Goal: Task Accomplishment & Management: Complete application form

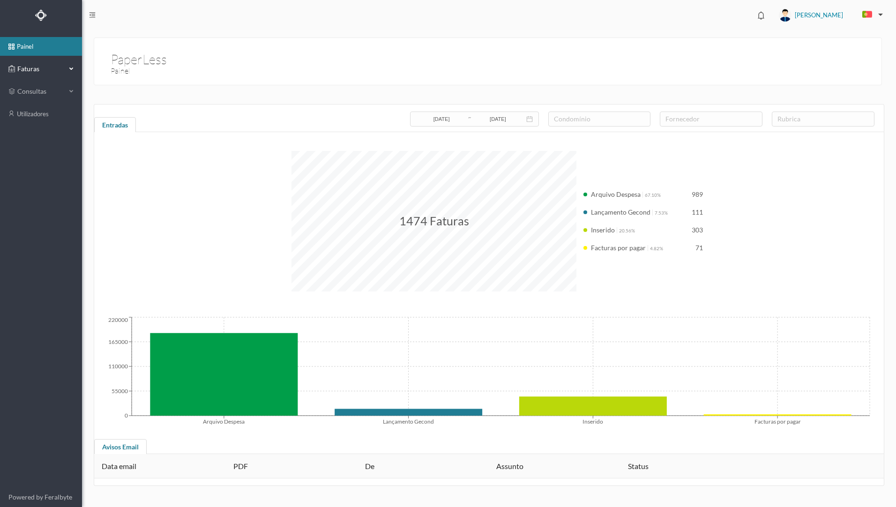
click at [44, 69] on span "Faturas" at bounding box center [41, 68] width 52 height 9
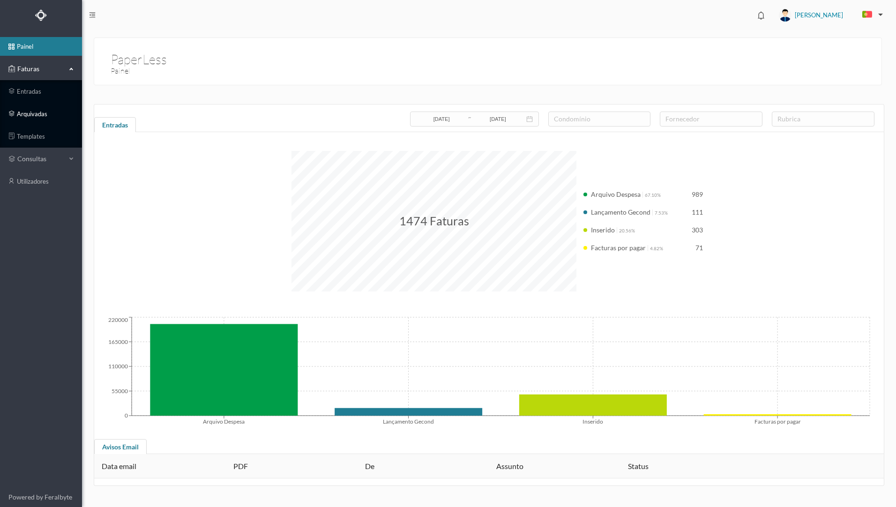
click at [53, 117] on link "arquivadas" at bounding box center [41, 114] width 82 height 19
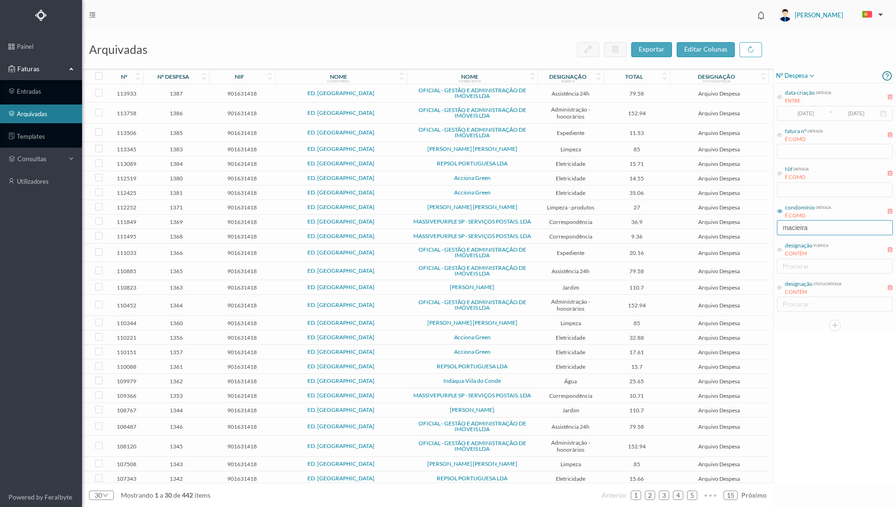
drag, startPoint x: 812, startPoint y: 230, endPoint x: 772, endPoint y: 230, distance: 39.8
click at [772, 230] on div "arquivadas exportar editar colunas nº nº despesa nif nome condomínio nome forne…" at bounding box center [489, 268] width 814 height 477
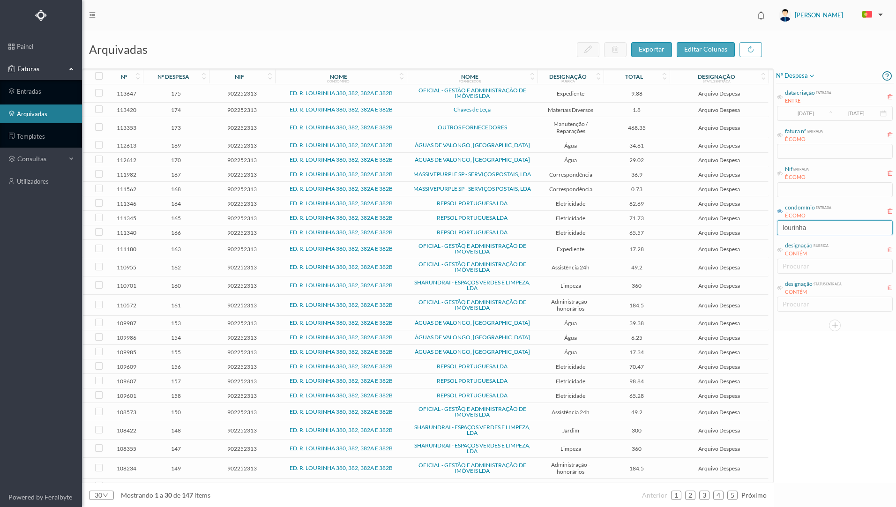
type input "lourinha"
click at [533, 82] on div "nome fornecedor" at bounding box center [472, 76] width 130 height 15
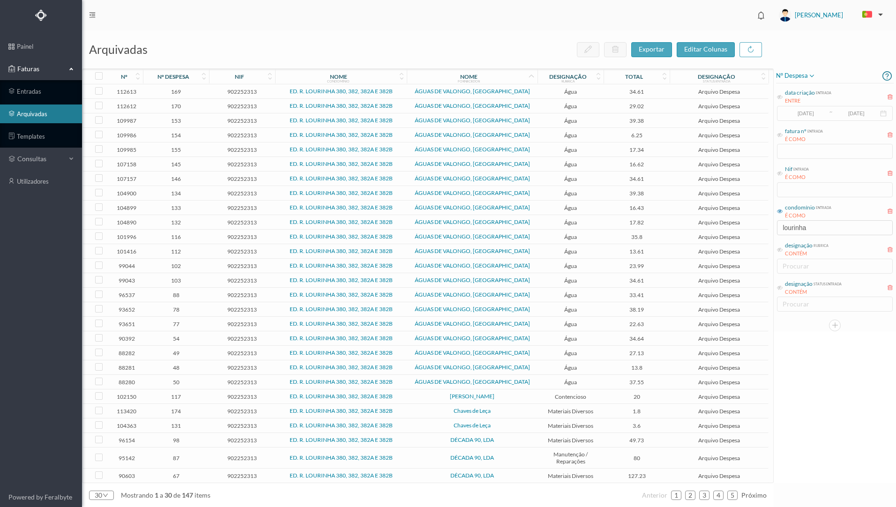
click at [412, 383] on span "ÁGUAS DE VALONGO, [GEOGRAPHIC_DATA]" at bounding box center [472, 382] width 126 height 6
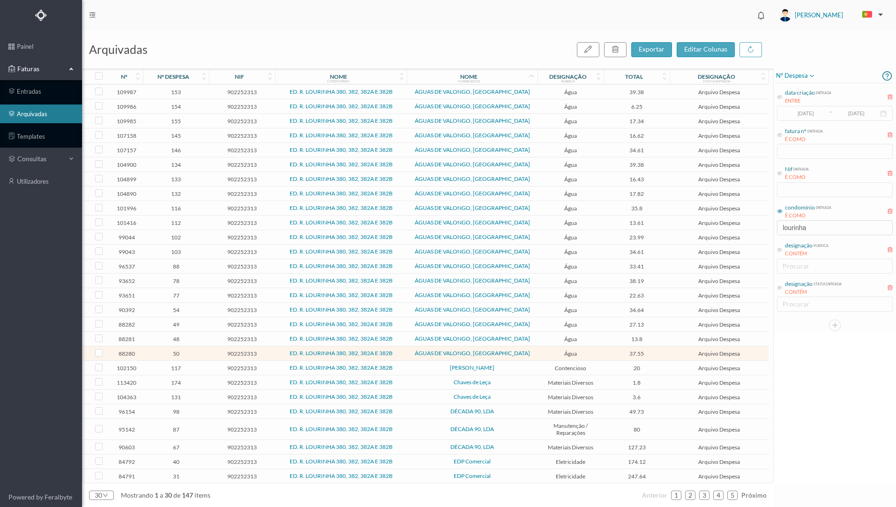
scroll to position [44, 0]
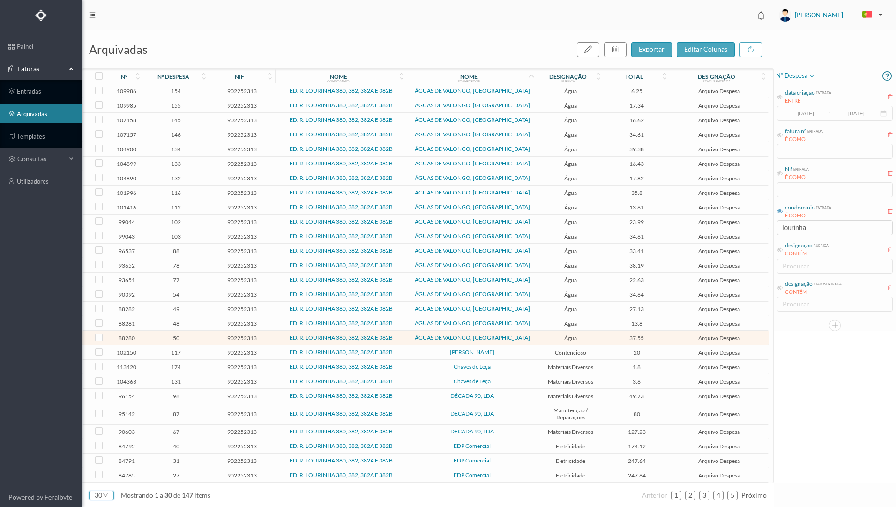
click at [109, 496] on div "30" at bounding box center [101, 495] width 25 height 9
click at [98, 481] on li "50" at bounding box center [101, 479] width 25 height 15
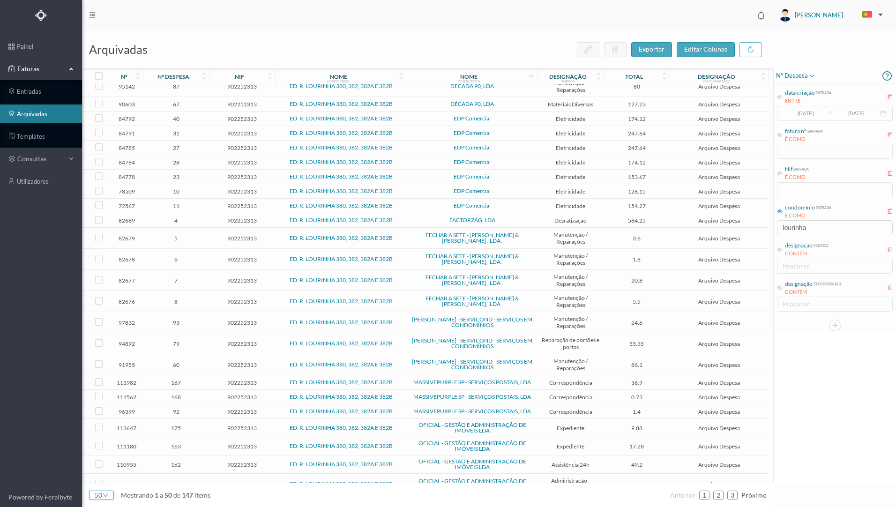
scroll to position [372, 0]
click at [202, 81] on icon at bounding box center [204, 78] width 6 height 7
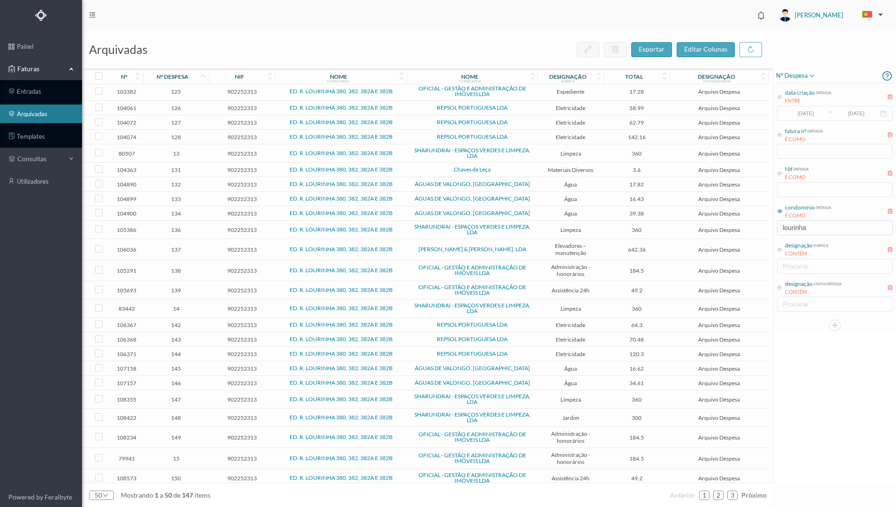
scroll to position [434, 0]
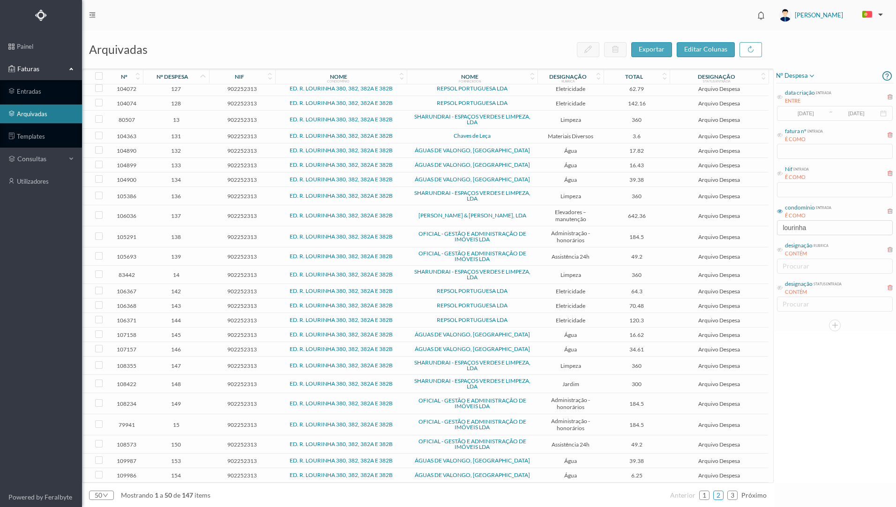
click at [722, 498] on link "2" at bounding box center [718, 495] width 9 height 14
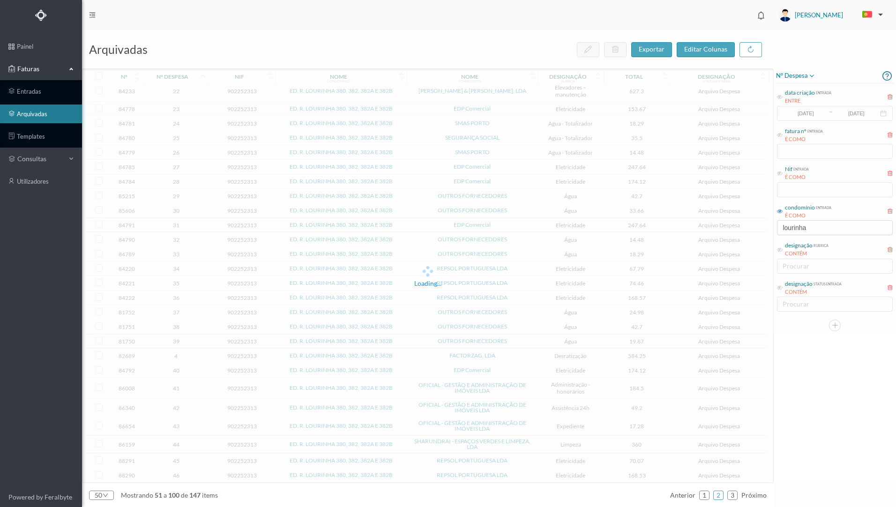
scroll to position [412, 0]
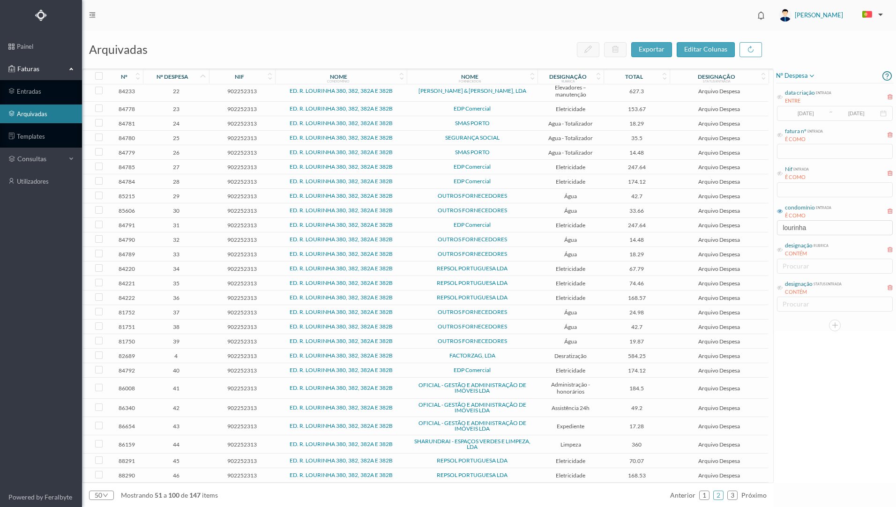
click at [199, 340] on span "39" at bounding box center [175, 341] width 61 height 7
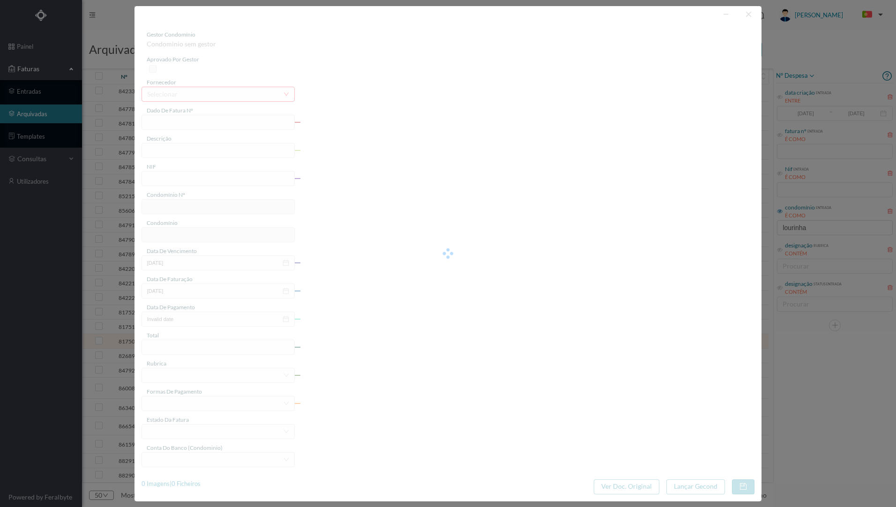
type input "FT 20240/00693886"
type input "ÁGUAS"
type input "902252313"
type input "[DATE]"
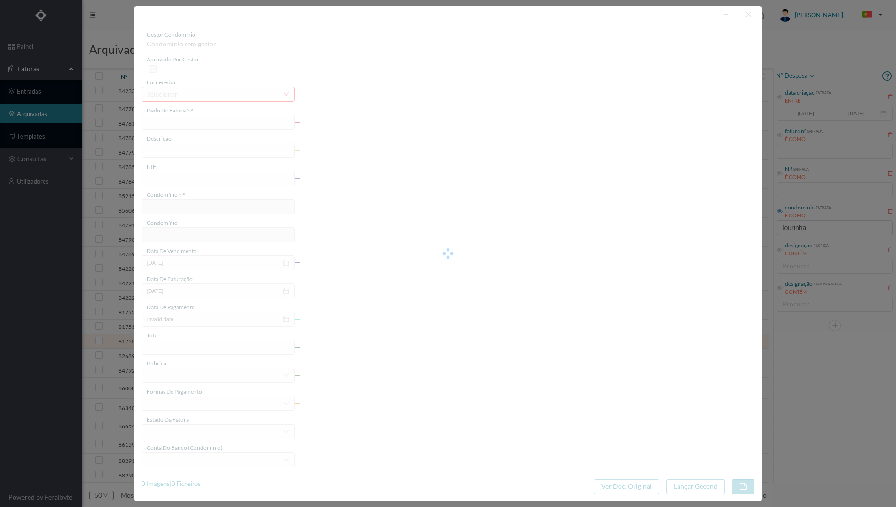
type input "[DATE]"
type input "19.87"
type input "761"
type input "ED. R. LOURINHA 380, 382, 382A E 382B"
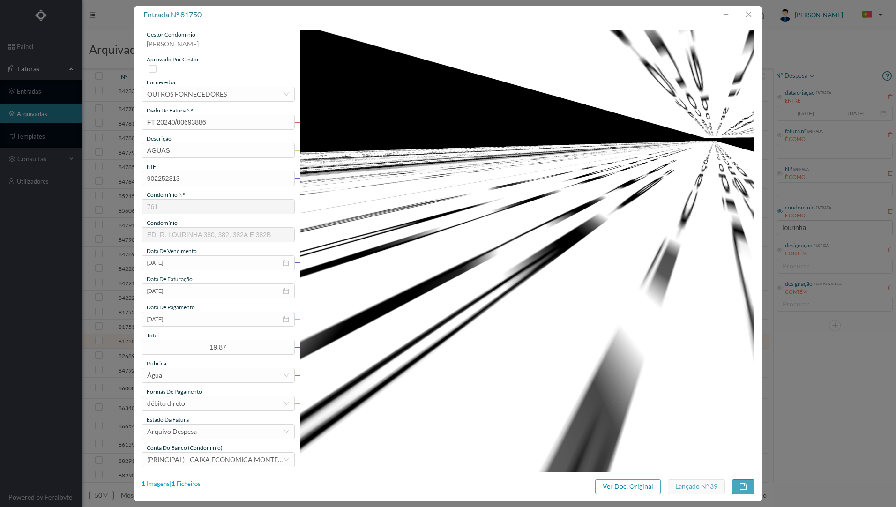
click at [190, 484] on div "1 Imagens | 1 Ficheiros" at bounding box center [171, 484] width 59 height 9
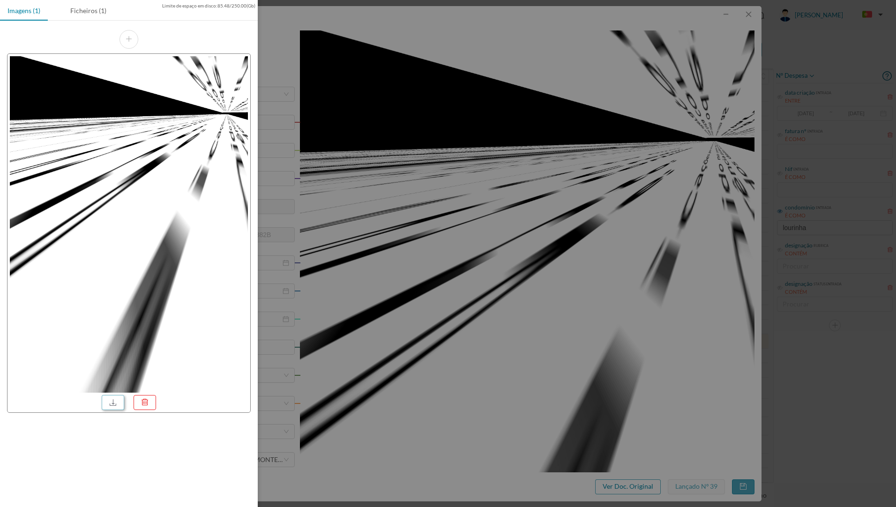
click at [108, 404] on link at bounding box center [113, 402] width 22 height 15
click at [83, 12] on div "Ficheiros (1)" at bounding box center [88, 10] width 51 height 21
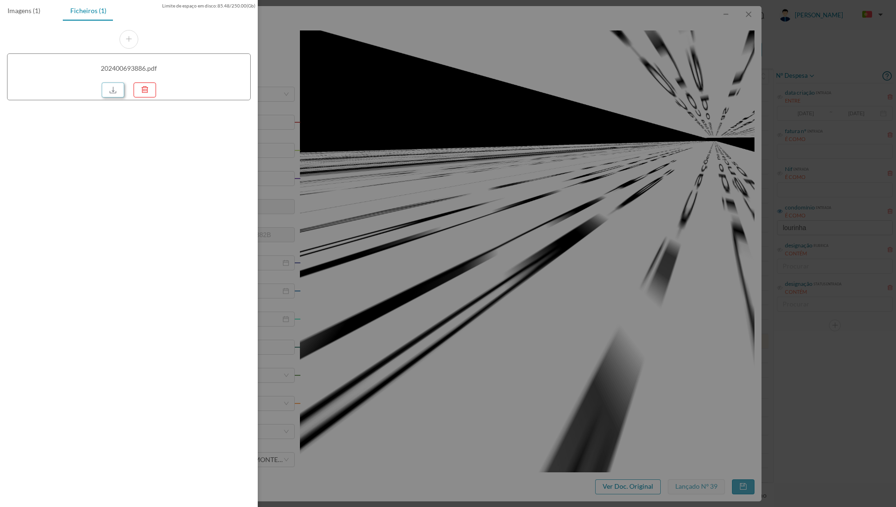
click at [111, 94] on link at bounding box center [113, 89] width 22 height 15
click at [181, 39] on div "202400693886.pdf" at bounding box center [129, 65] width 258 height 89
drag, startPoint x: 481, startPoint y: 40, endPoint x: 541, endPoint y: 19, distance: 63.2
click at [482, 40] on div at bounding box center [448, 253] width 896 height 507
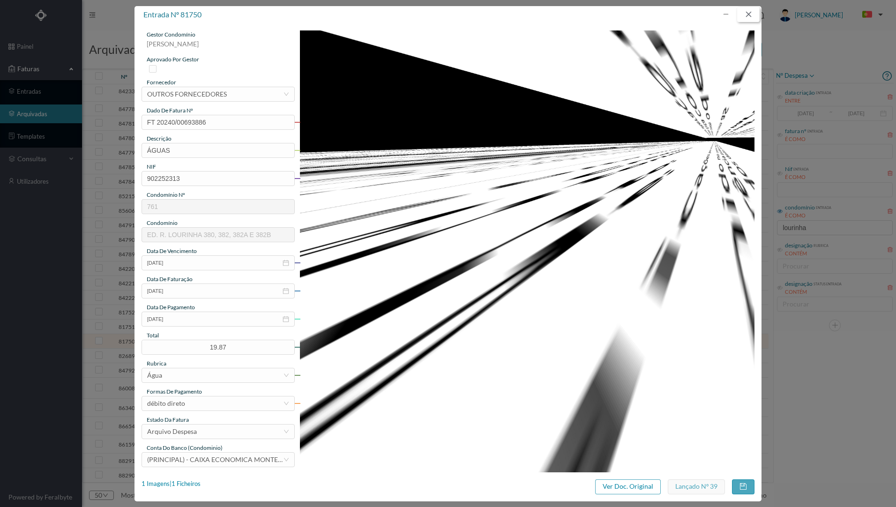
click at [746, 16] on button "button" at bounding box center [748, 14] width 22 height 15
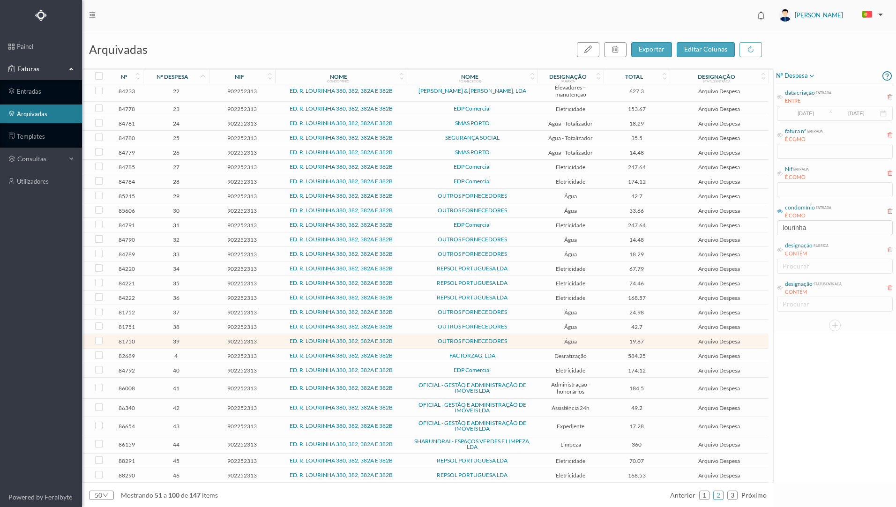
click at [272, 314] on span "902252313" at bounding box center [241, 312] width 61 height 7
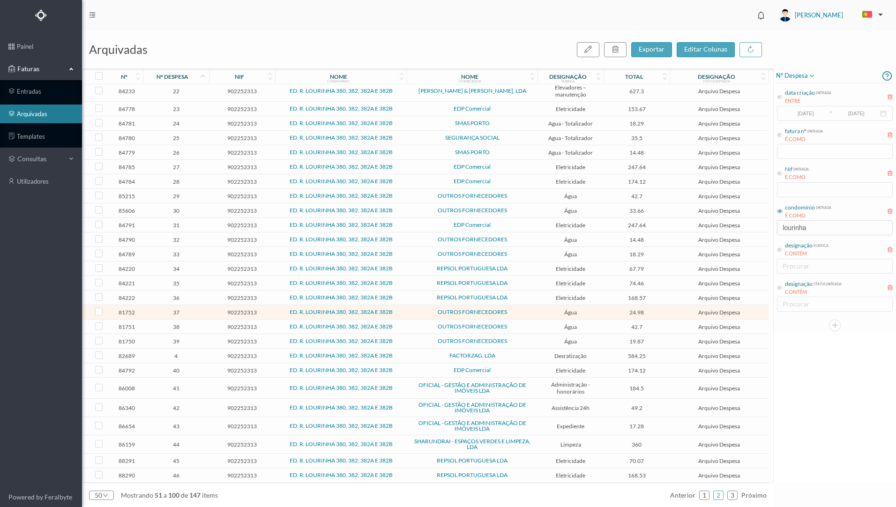
click at [272, 314] on span "902252313" at bounding box center [241, 312] width 61 height 7
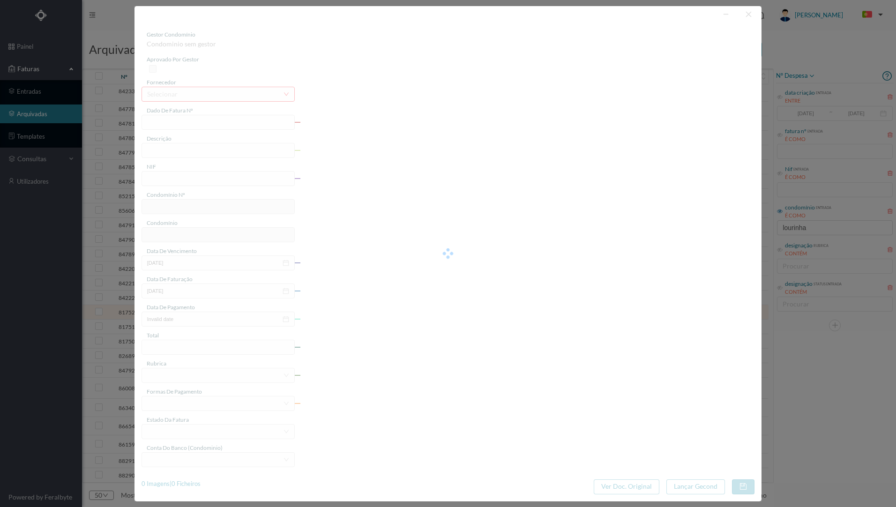
type input "FT 20240/00695218"
type input "ÁGUAS"
type input "902252313"
type input "[DATE]"
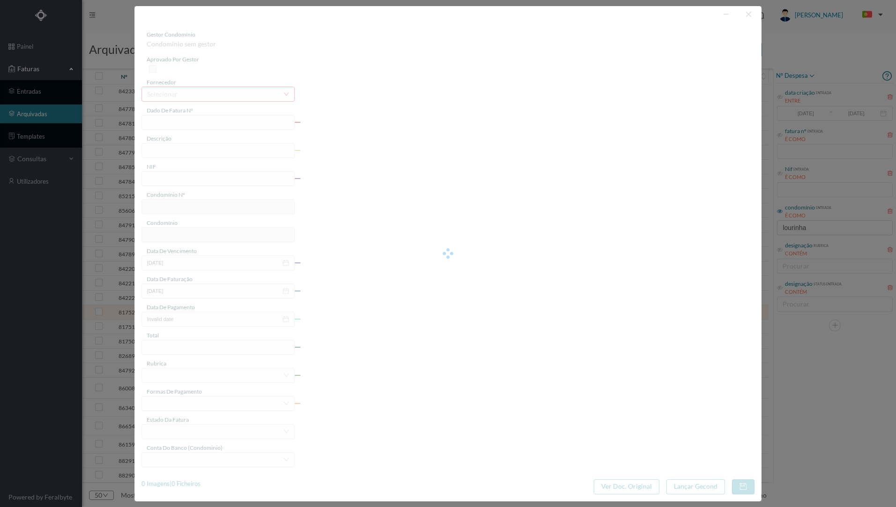
type input "[DATE]"
type input "24.98"
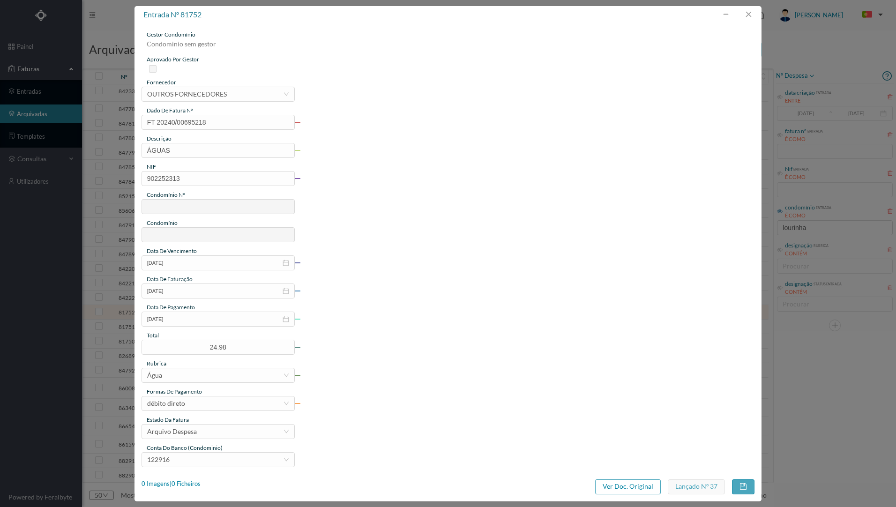
type input "761"
type input "ED. R. LOURINHA 380, 382, 382A E 382B"
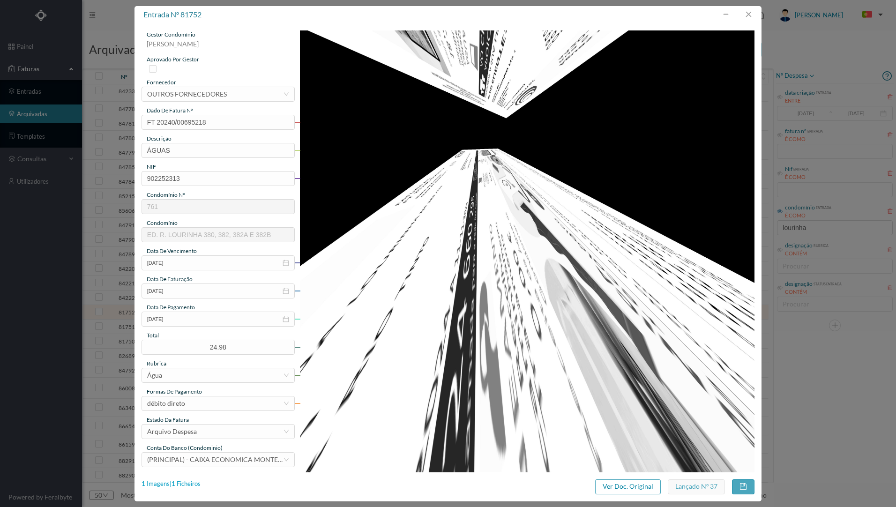
click at [180, 483] on div "1 Imagens | 1 Ficheiros" at bounding box center [171, 484] width 59 height 9
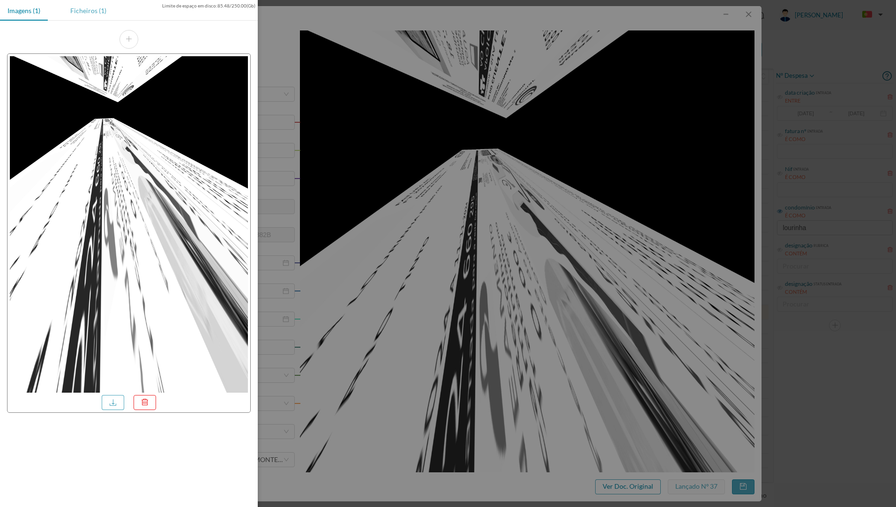
click at [86, 7] on div "Ficheiros (1)" at bounding box center [88, 10] width 51 height 21
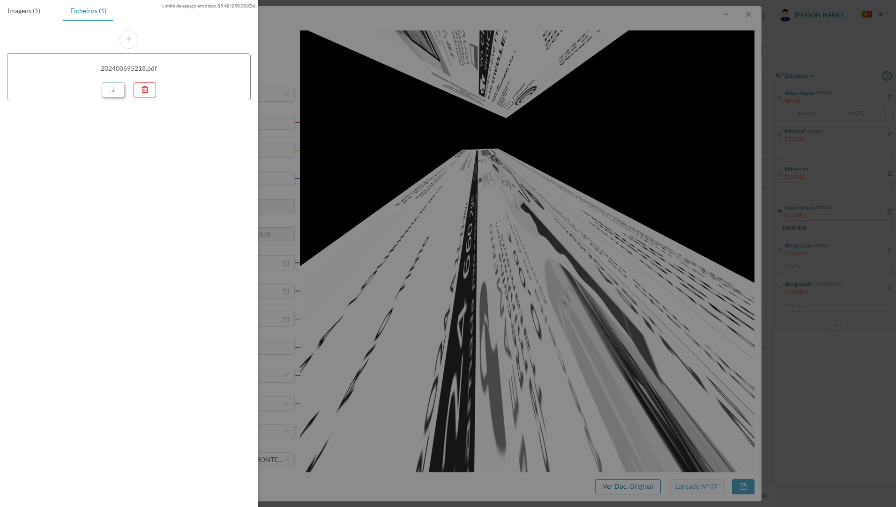
click at [112, 92] on link at bounding box center [113, 89] width 22 height 15
click at [417, 60] on div at bounding box center [448, 253] width 896 height 507
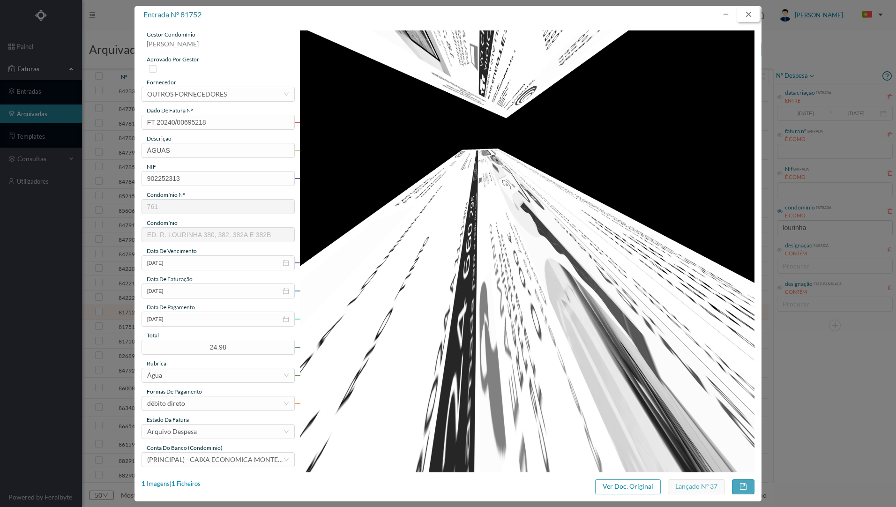
click at [750, 13] on button "button" at bounding box center [748, 14] width 22 height 15
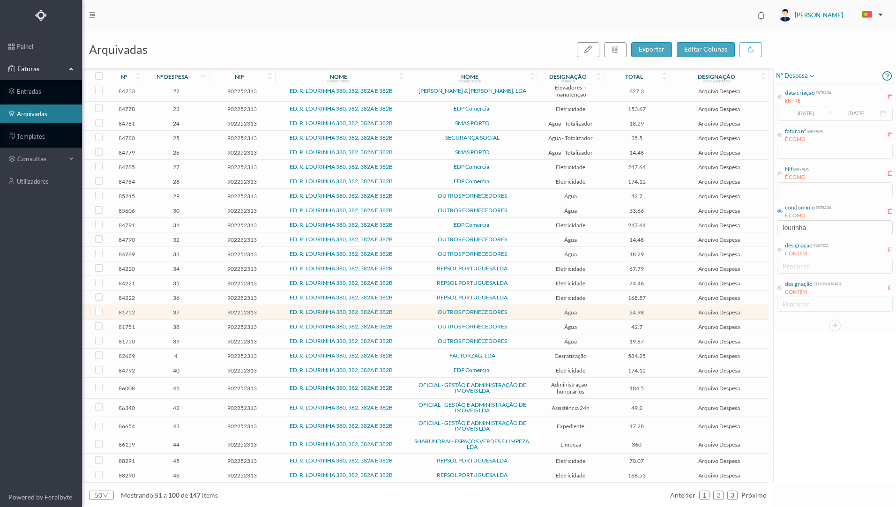
click at [193, 211] on span "30" at bounding box center [175, 210] width 61 height 7
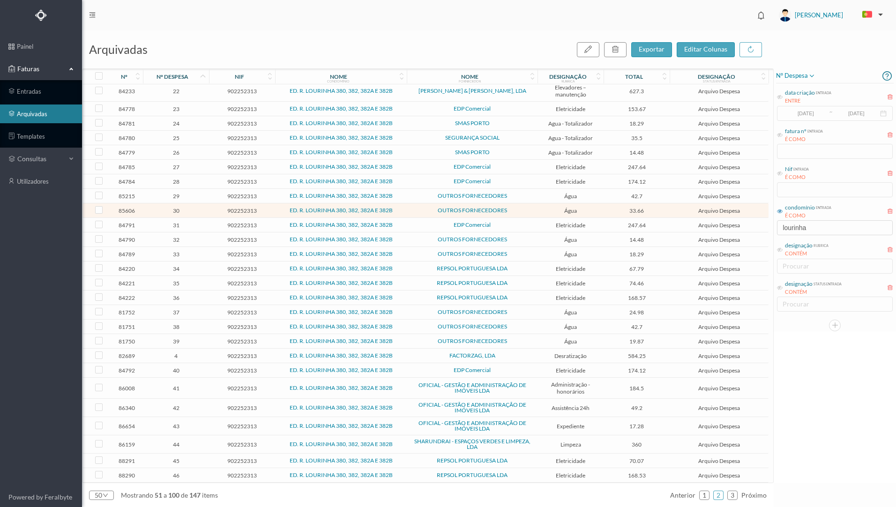
click at [193, 211] on span "30" at bounding box center [175, 210] width 61 height 7
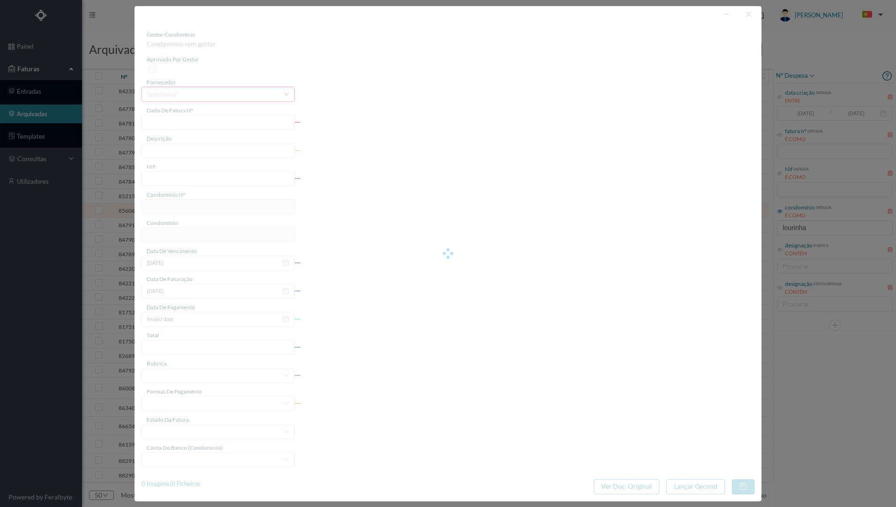
type input "FT20240/00764587"
type input "ÁGUAS"
type input "902252313"
type input "[DATE]"
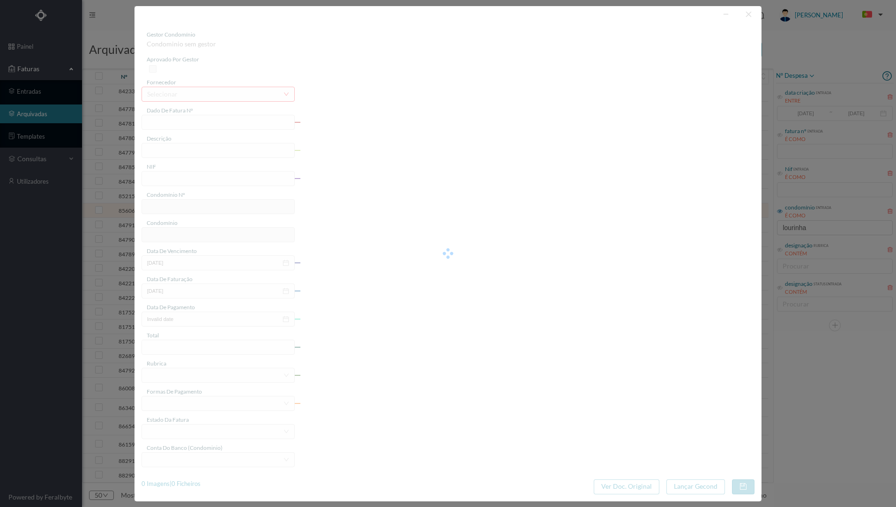
type input "[DATE]"
type input "33.66"
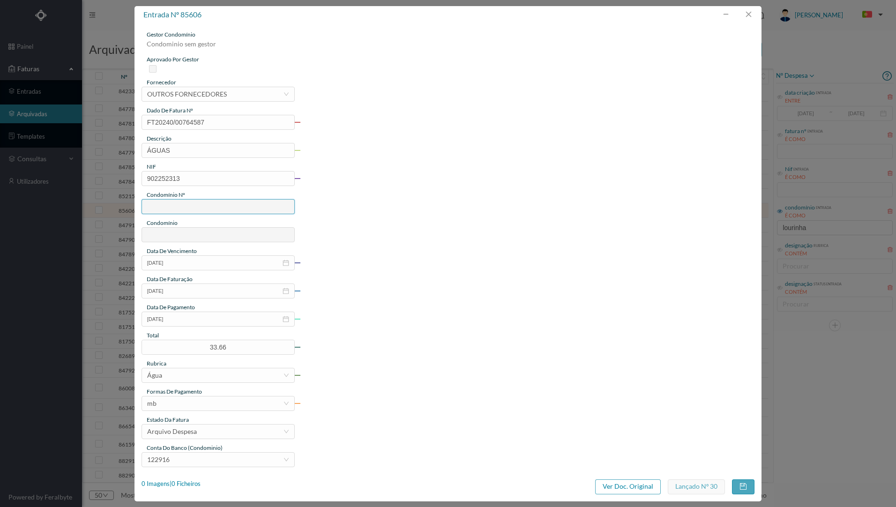
type input "761"
type input "ED. R. LOURINHA 380, 382, 382A E 382B"
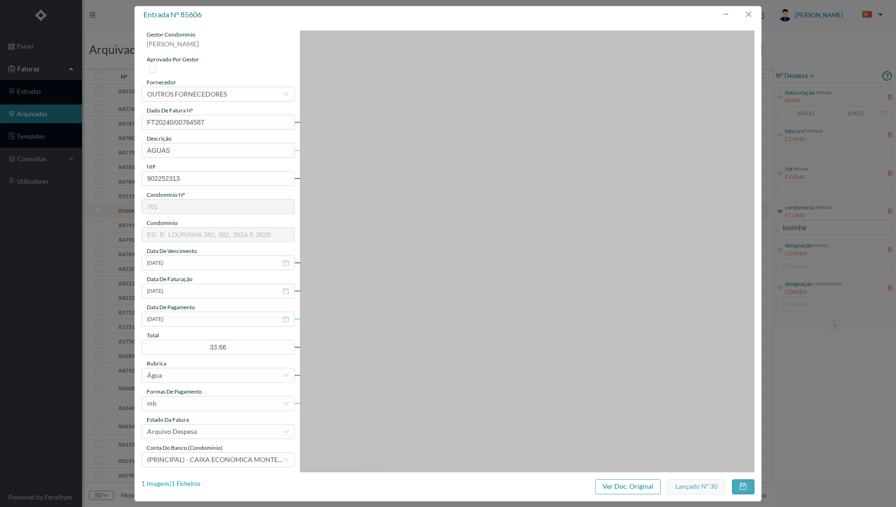
click at [185, 486] on div "1 Imagens | 1 Ficheiros" at bounding box center [171, 484] width 59 height 9
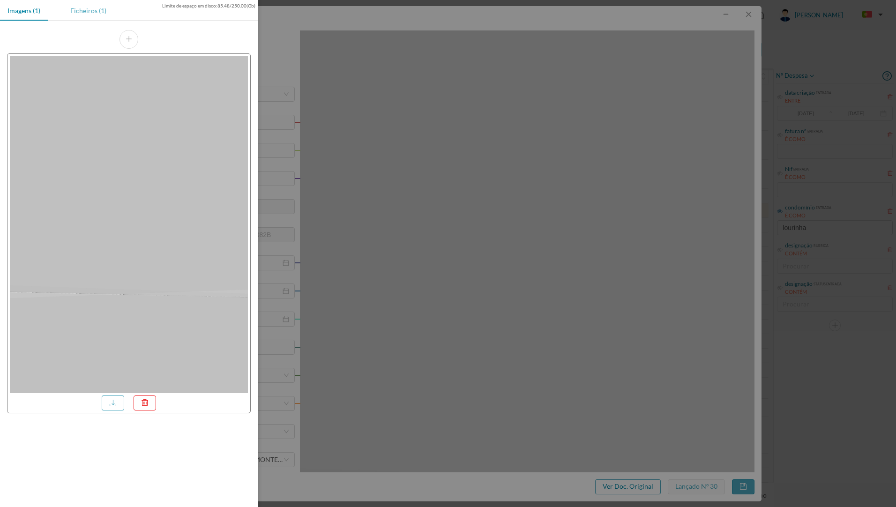
click at [84, 13] on div "Ficheiros (1)" at bounding box center [88, 10] width 51 height 21
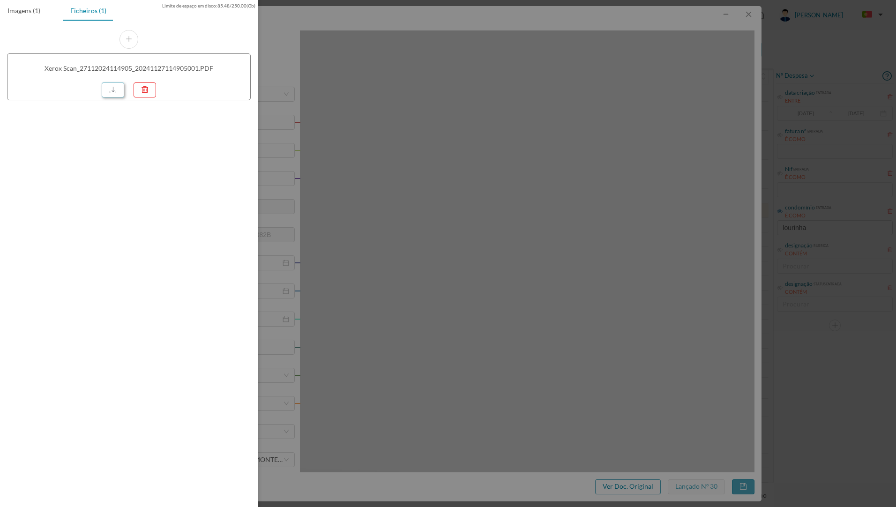
click at [111, 93] on link at bounding box center [113, 89] width 22 height 15
click at [385, 89] on div at bounding box center [448, 253] width 896 height 507
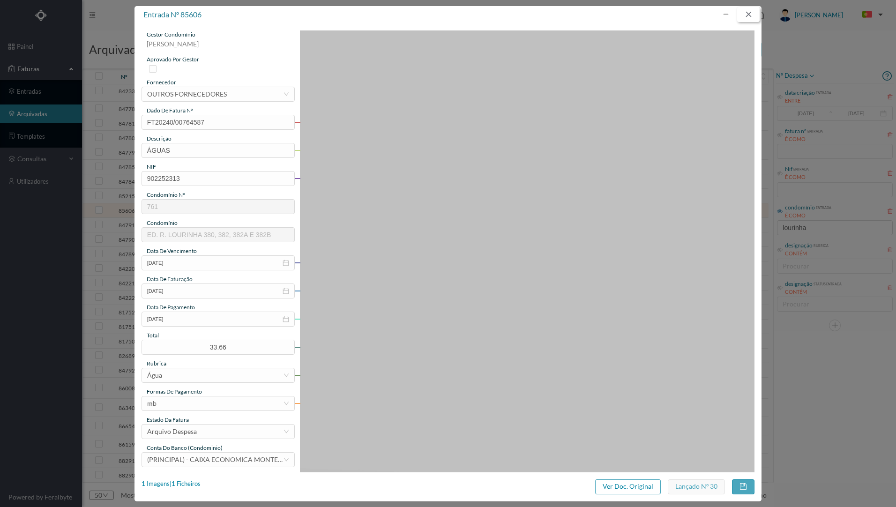
click at [748, 12] on button "button" at bounding box center [748, 14] width 22 height 15
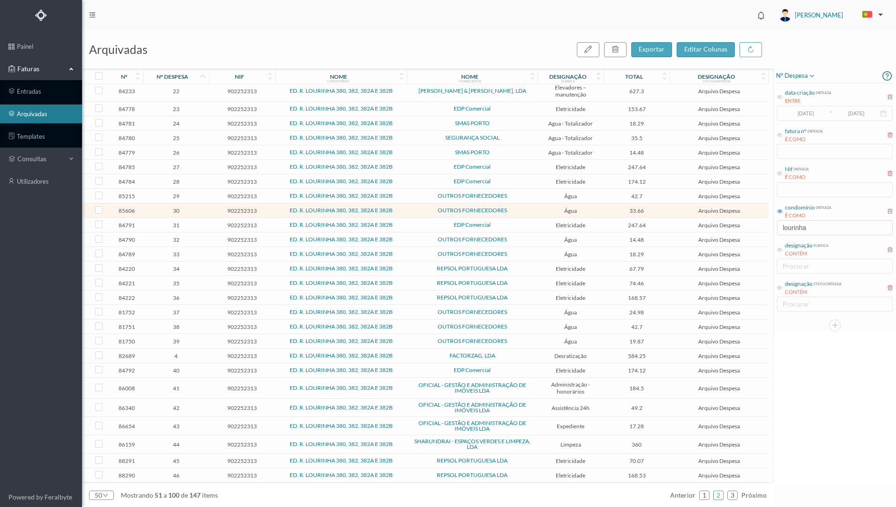
click at [395, 199] on span "ED. R. LOURINHA 380, 382, 382A E 382B" at bounding box center [340, 196] width 127 height 6
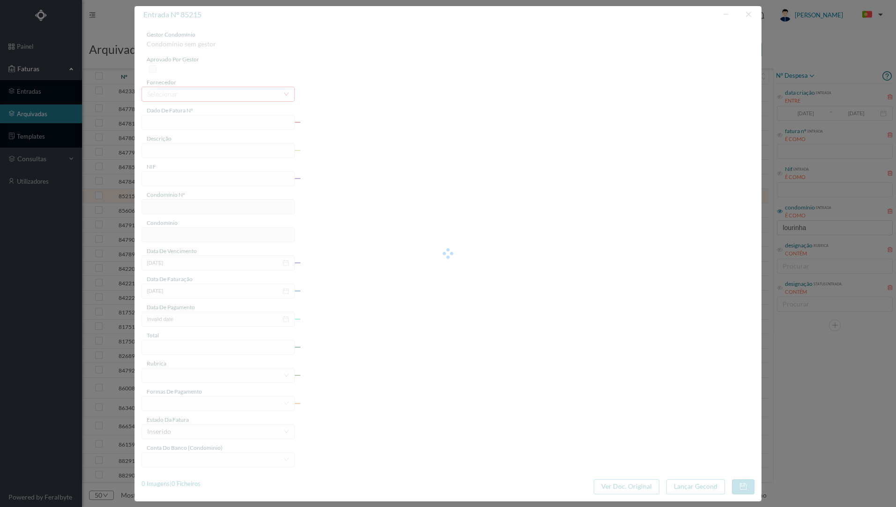
type input "F20240000694035"
type input "ÁGUAS"
type input "902252313"
type input "[DATE]"
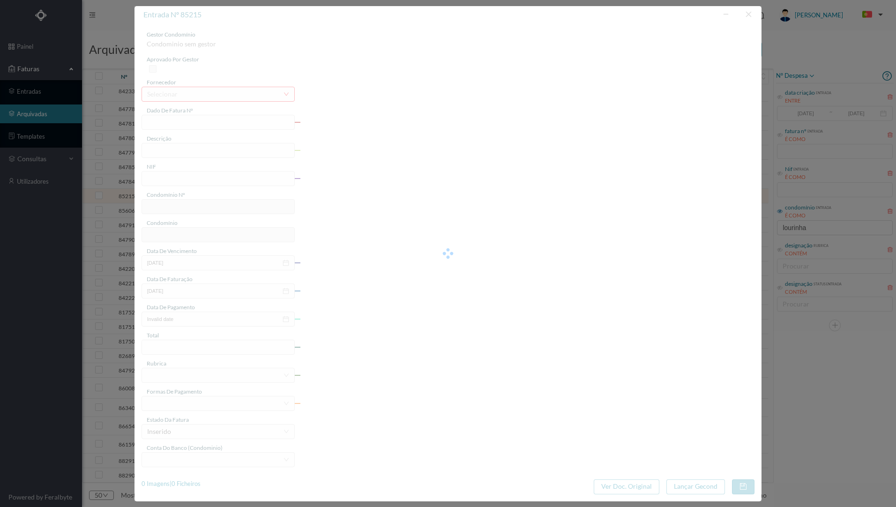
type input "[DATE]"
type input "42.70"
type input "761"
type input "ED. R. LOURINHA 380, 382, 382A E 382B"
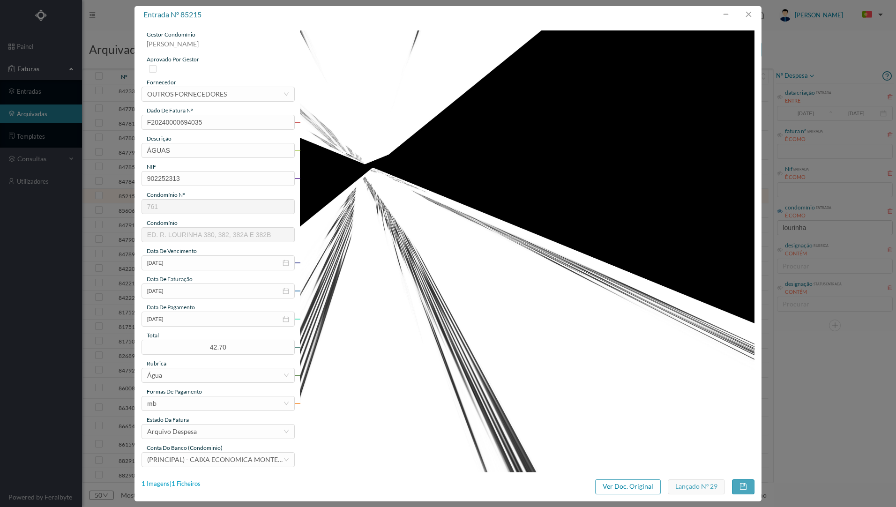
click at [188, 480] on div "1 Imagens | 1 Ficheiros" at bounding box center [171, 484] width 59 height 9
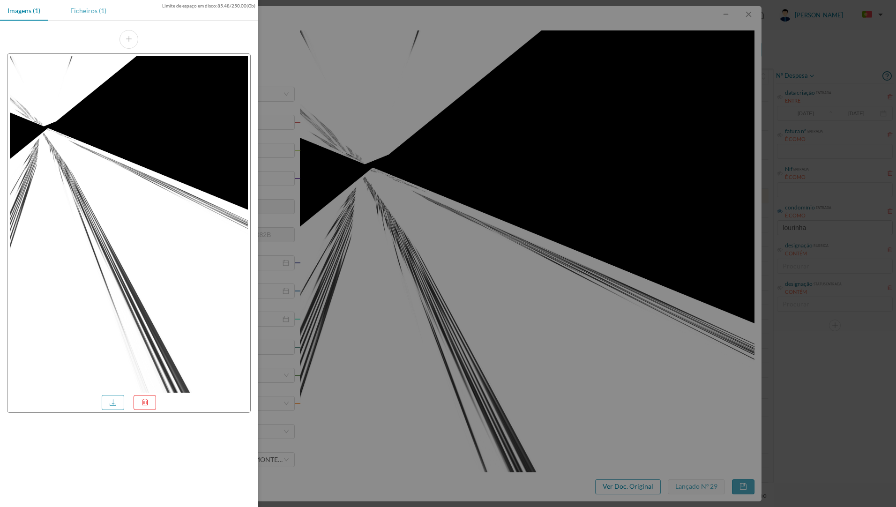
click at [93, 16] on div "Ficheiros (1)" at bounding box center [88, 10] width 51 height 21
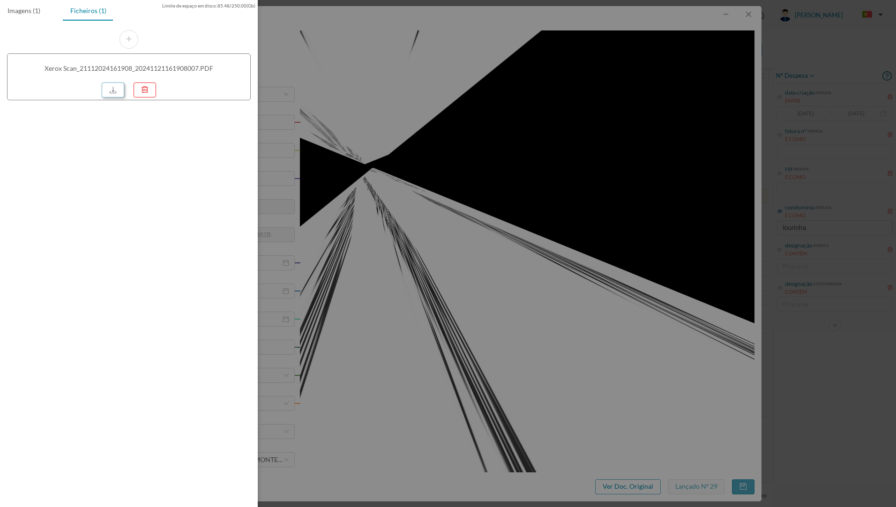
click at [121, 90] on link at bounding box center [113, 89] width 22 height 15
click at [474, 72] on div at bounding box center [448, 253] width 896 height 507
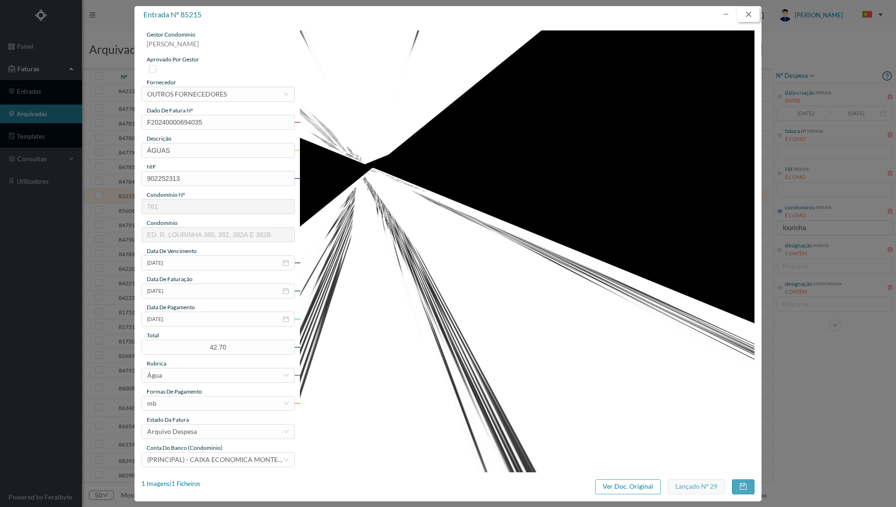
click at [751, 14] on button "button" at bounding box center [748, 14] width 22 height 15
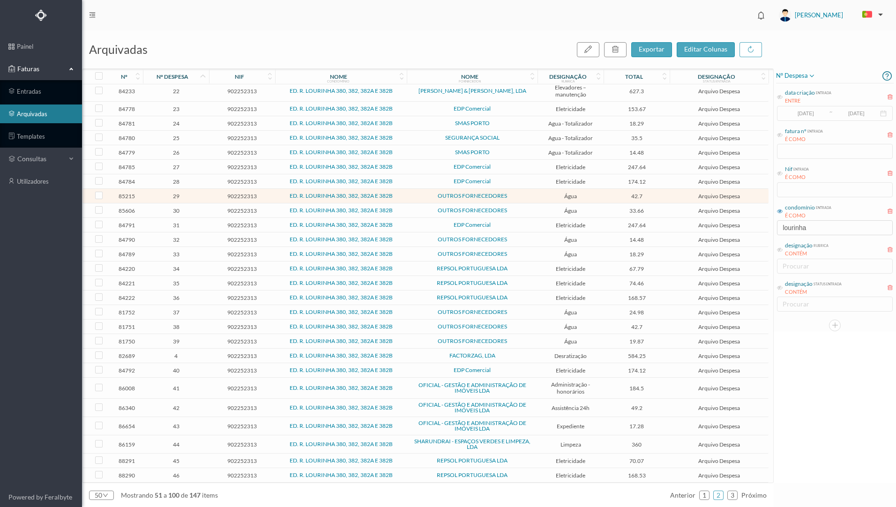
click at [196, 157] on td "26" at bounding box center [176, 152] width 66 height 15
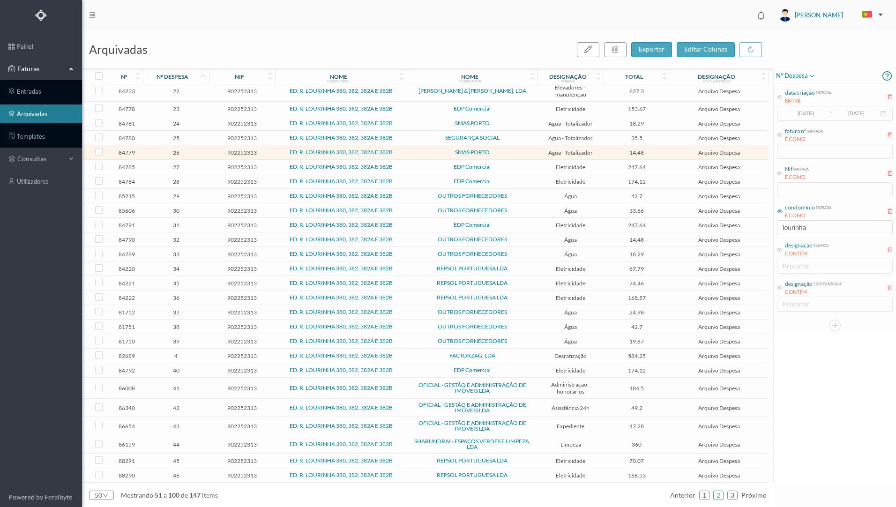
click at [196, 157] on td "26" at bounding box center [176, 152] width 66 height 15
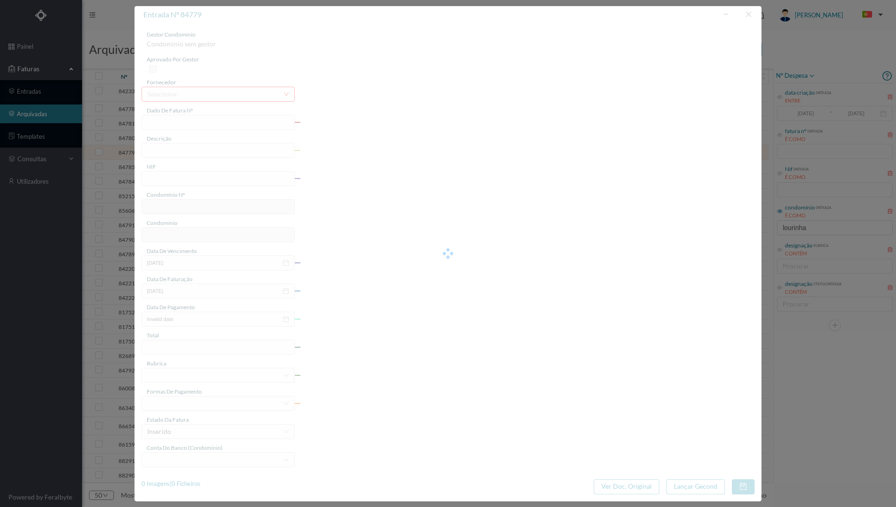
type input "RG 20242/23580"
type input "902252313"
type input "[DATE]"
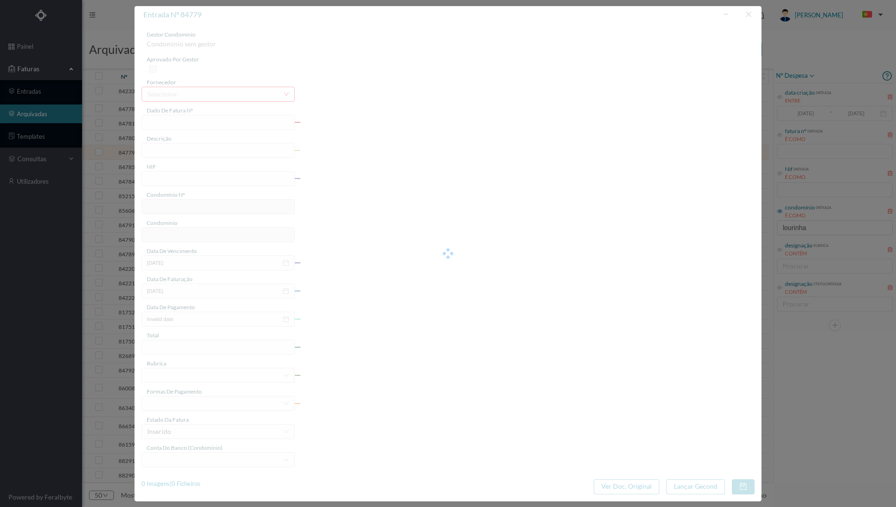
type input "[DATE]"
type input "14.48"
type input "761"
type input "ED. R. LOURINHA 380, 382, 382A E 382B"
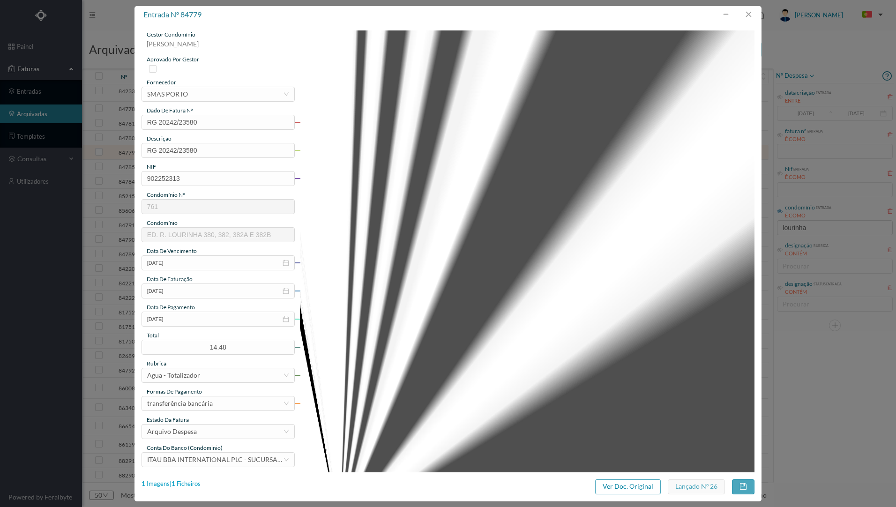
click at [190, 483] on div "1 Imagens | 1 Ficheiros" at bounding box center [171, 484] width 59 height 9
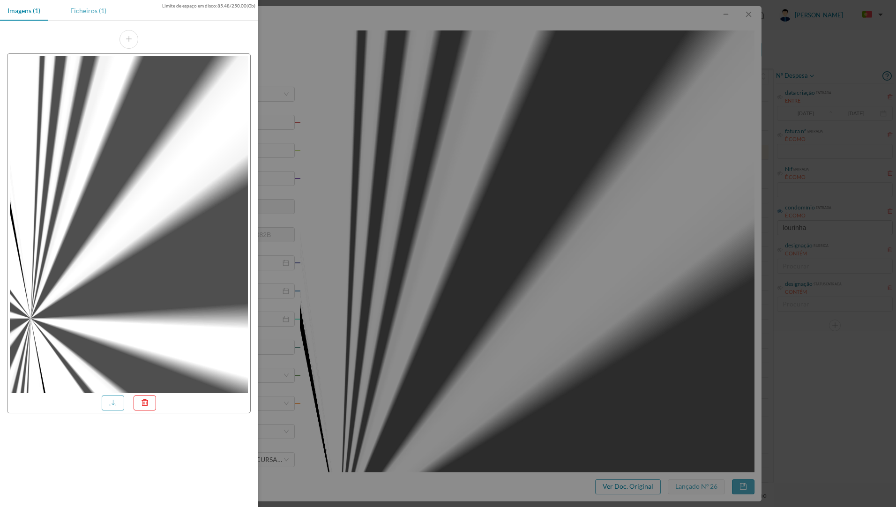
click at [95, 12] on div "Ficheiros (1)" at bounding box center [88, 10] width 51 height 21
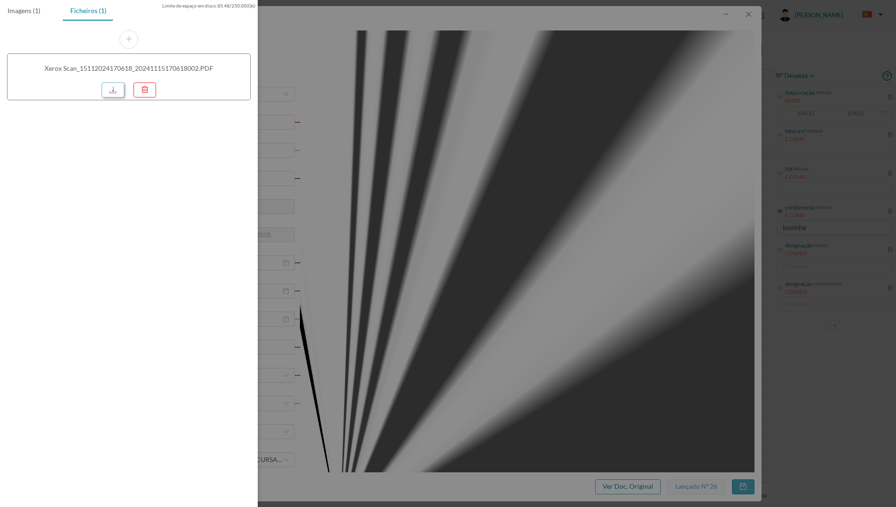
click at [114, 85] on link at bounding box center [113, 89] width 22 height 15
drag, startPoint x: 418, startPoint y: 133, endPoint x: 574, endPoint y: 50, distance: 176.8
click at [418, 133] on div at bounding box center [448, 253] width 896 height 507
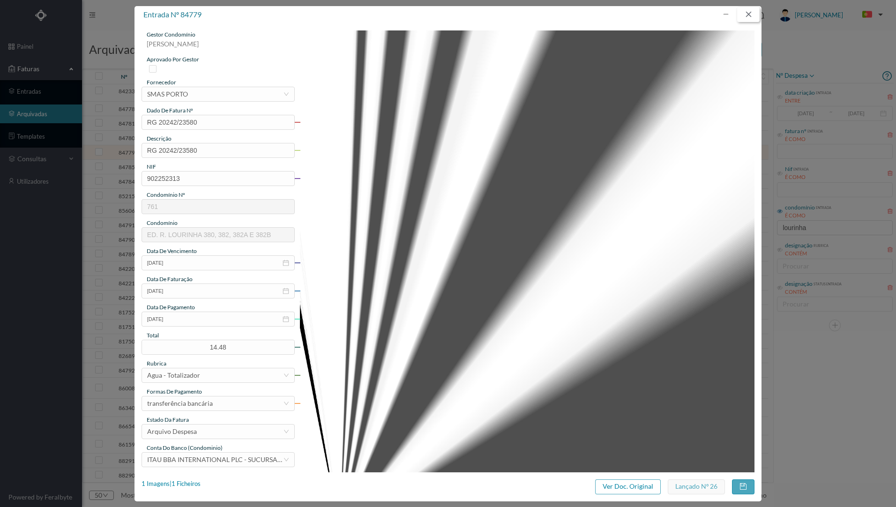
click at [747, 16] on button "button" at bounding box center [748, 14] width 22 height 15
